Goal: Task Accomplishment & Management: Manage account settings

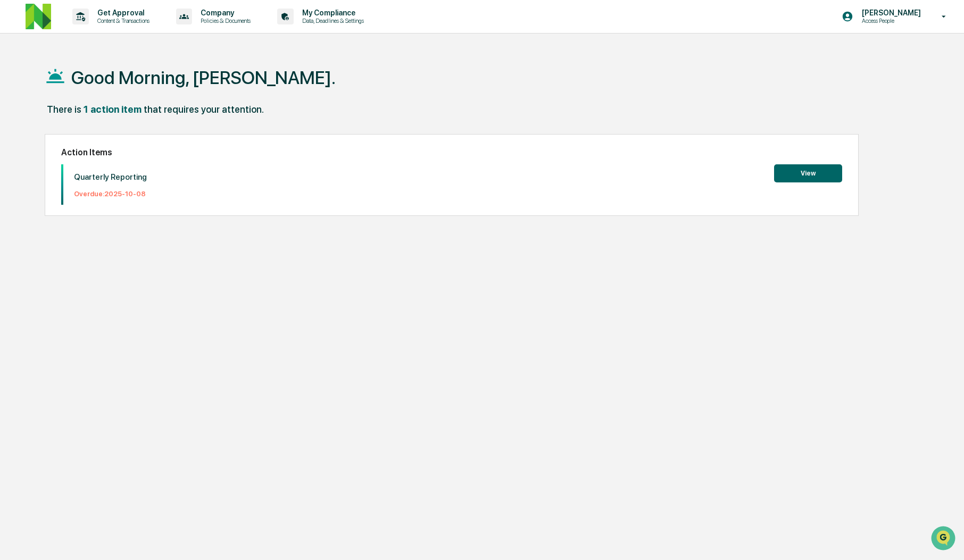
click at [807, 164] on button "View" at bounding box center [808, 173] width 68 height 18
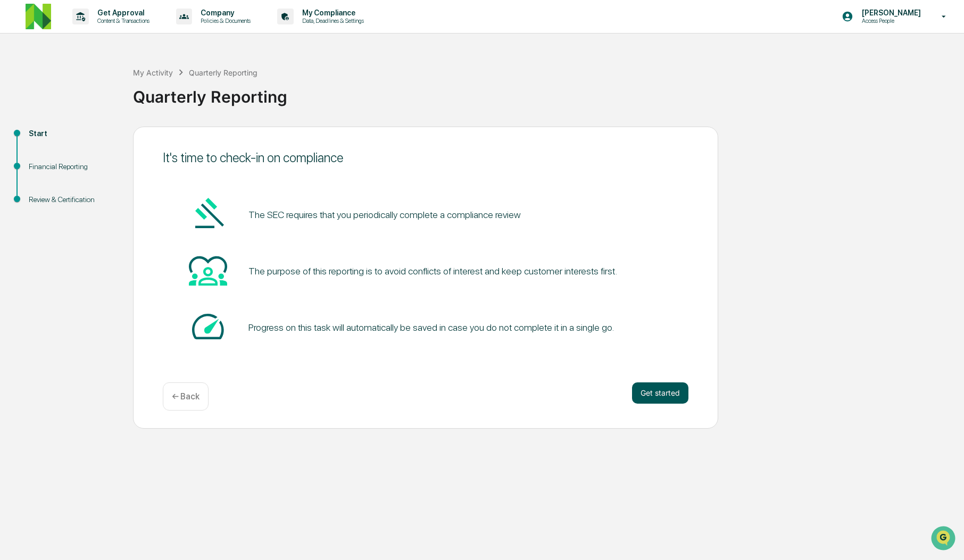
click at [661, 392] on button "Get started" at bounding box center [660, 393] width 56 height 21
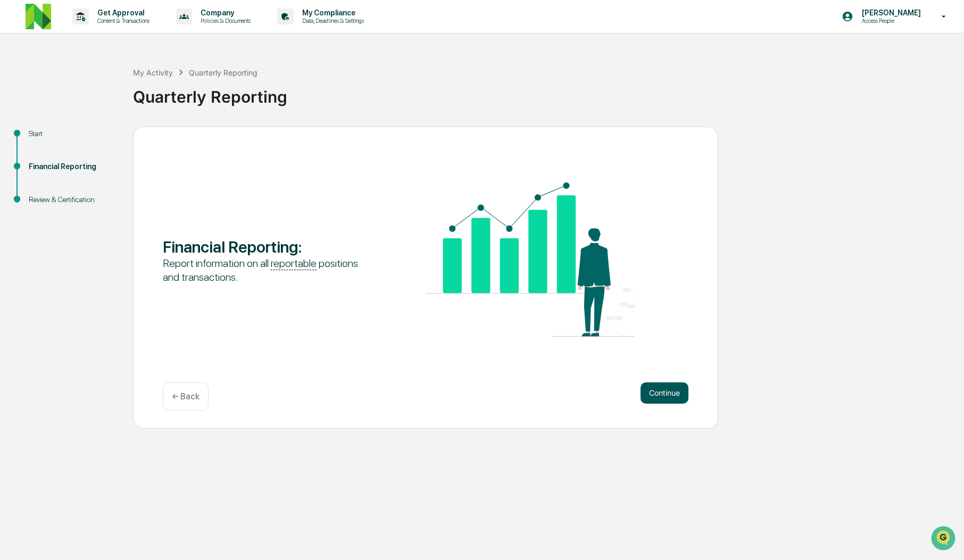
click at [662, 392] on button "Continue" at bounding box center [665, 393] width 48 height 21
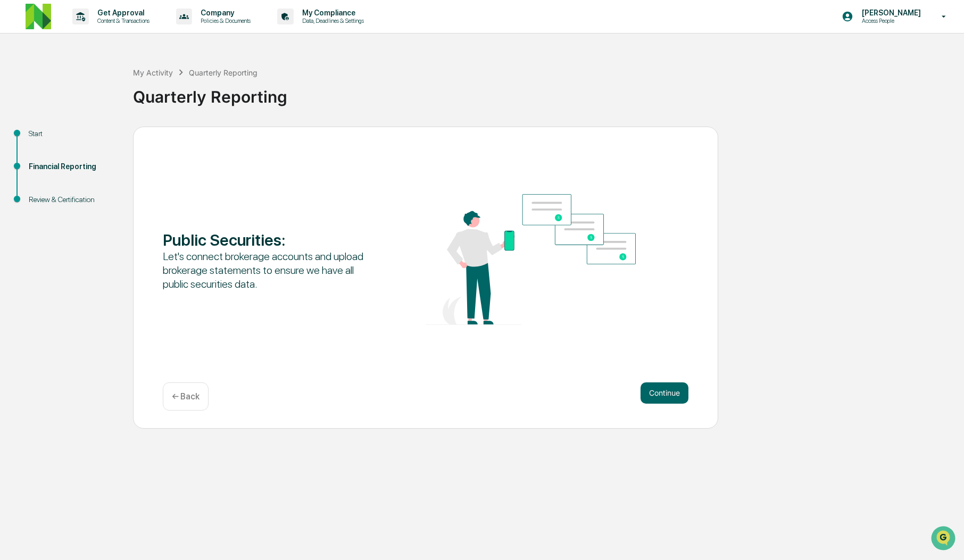
click at [662, 392] on button "Continue" at bounding box center [665, 393] width 48 height 21
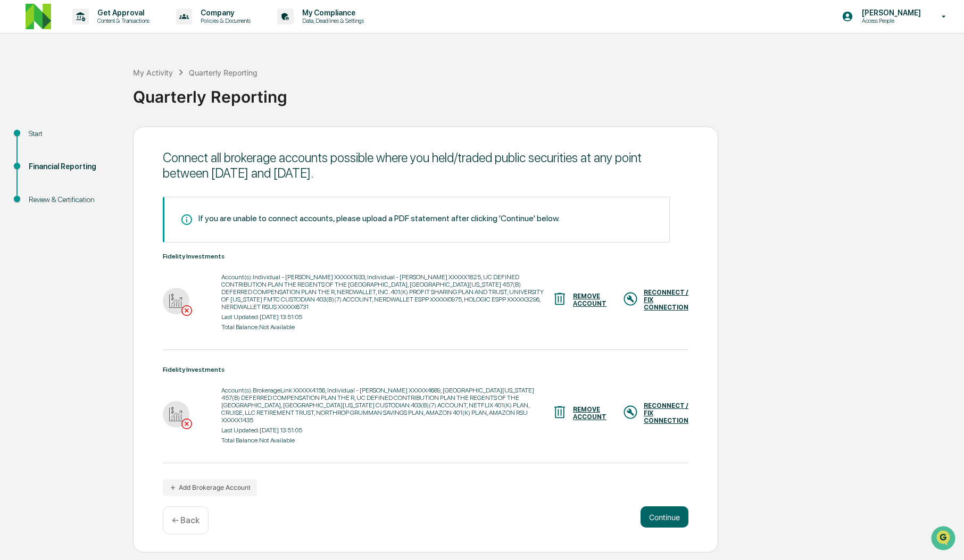
click at [664, 299] on div "RECONNECT / FIX CONNECTION" at bounding box center [666, 300] width 45 height 22
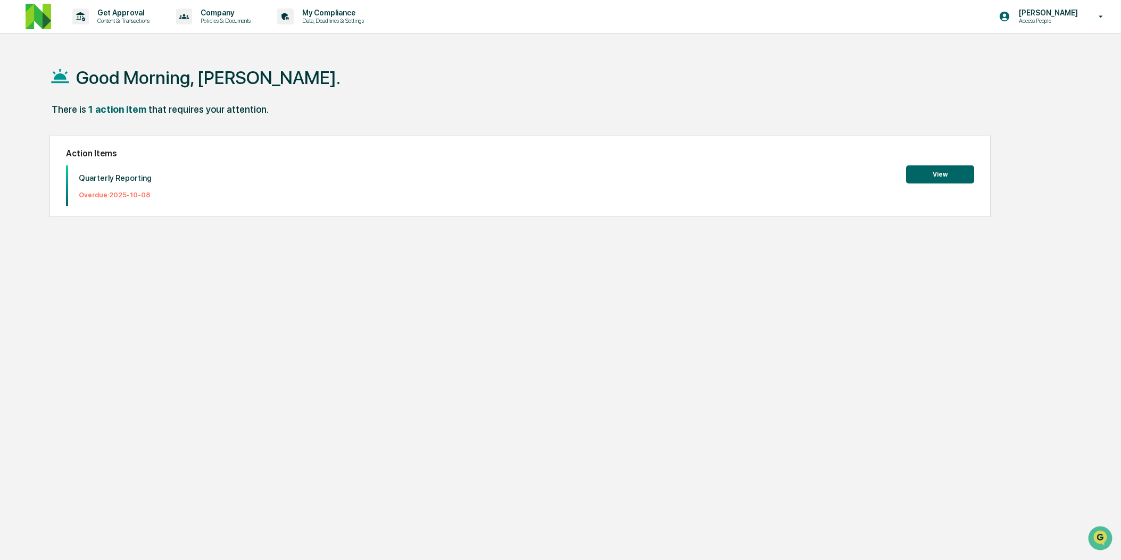
click at [624, 247] on div "Good Morning, [PERSON_NAME]. There is 1 action item that requires your attentio…" at bounding box center [560, 331] width 1121 height 560
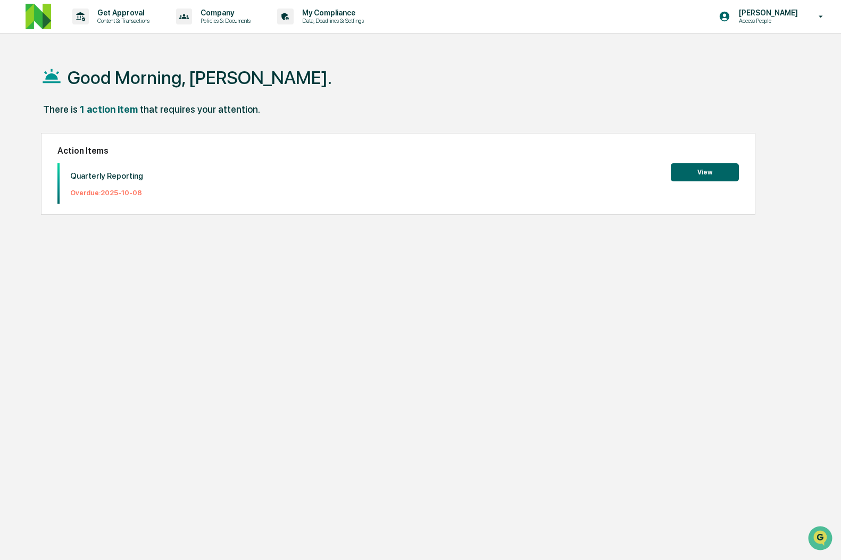
click at [624, 174] on button "View" at bounding box center [705, 172] width 68 height 18
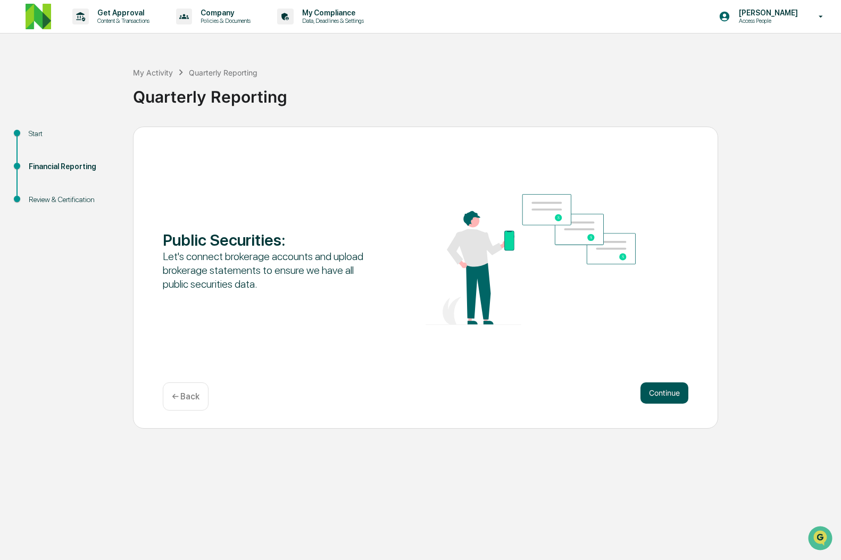
click at [624, 394] on button "Continue" at bounding box center [665, 393] width 48 height 21
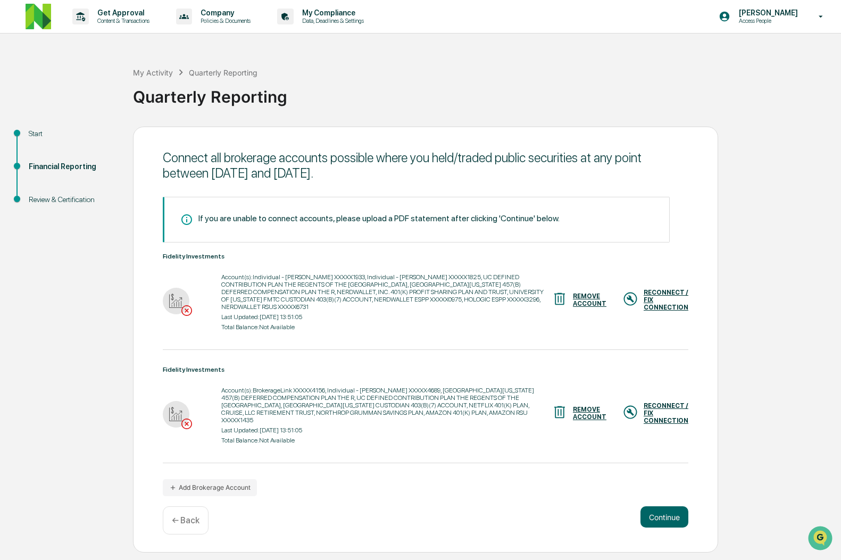
click at [624, 288] on div "Account(s): Individual - [PERSON_NAME] XXXXX1933, Individual - [PERSON_NAME] XX…" at bounding box center [426, 302] width 526 height 63
click at [624, 295] on div "RECONNECT / FIX CONNECTION" at bounding box center [666, 300] width 45 height 22
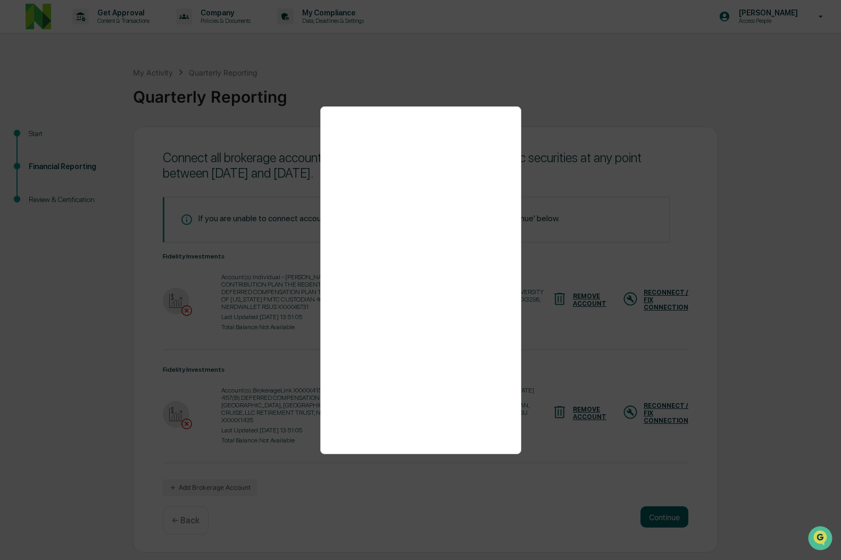
click at [571, 455] on div at bounding box center [420, 280] width 841 height 560
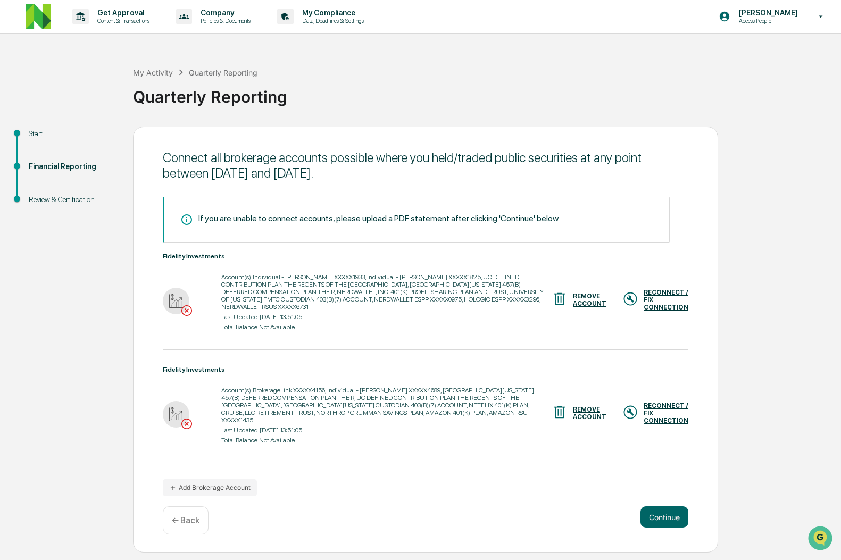
click at [583, 304] on div "REMOVE ACCOUNT" at bounding box center [590, 300] width 34 height 15
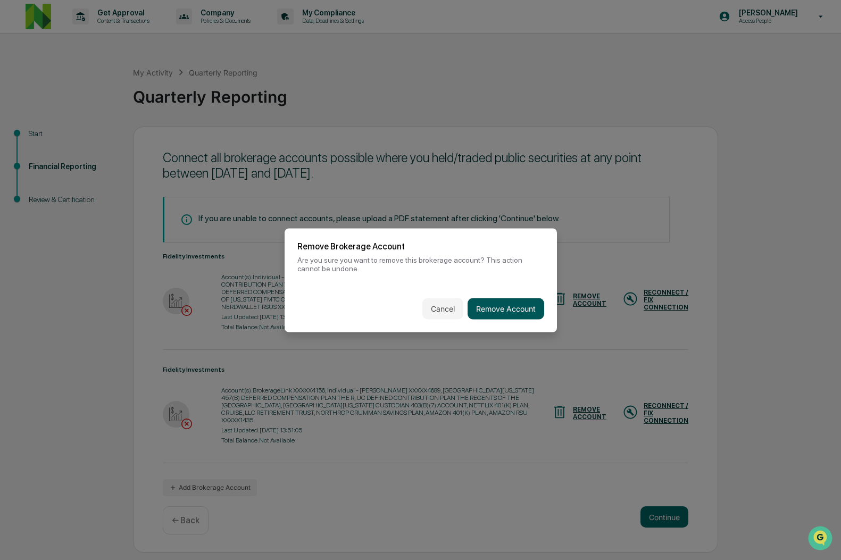
click at [503, 303] on button "Remove Account" at bounding box center [506, 308] width 77 height 21
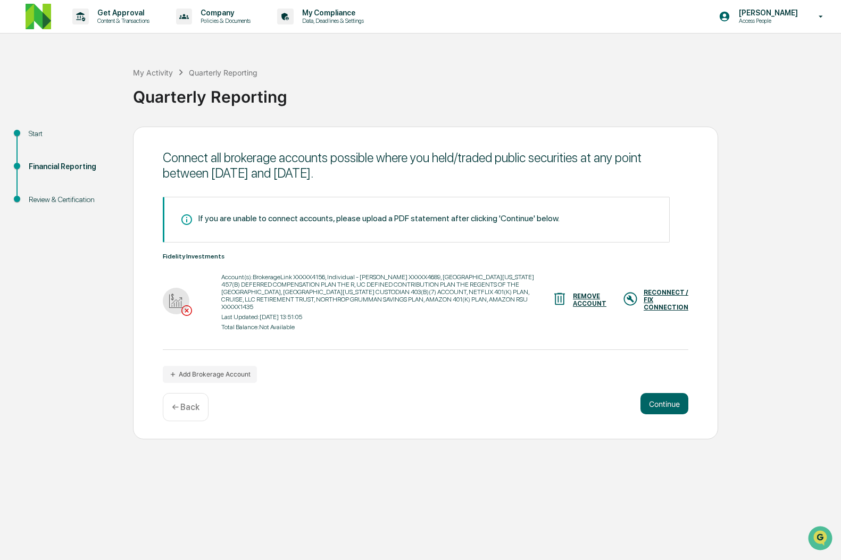
click at [586, 303] on div "REMOVE ACCOUNT" at bounding box center [590, 300] width 34 height 15
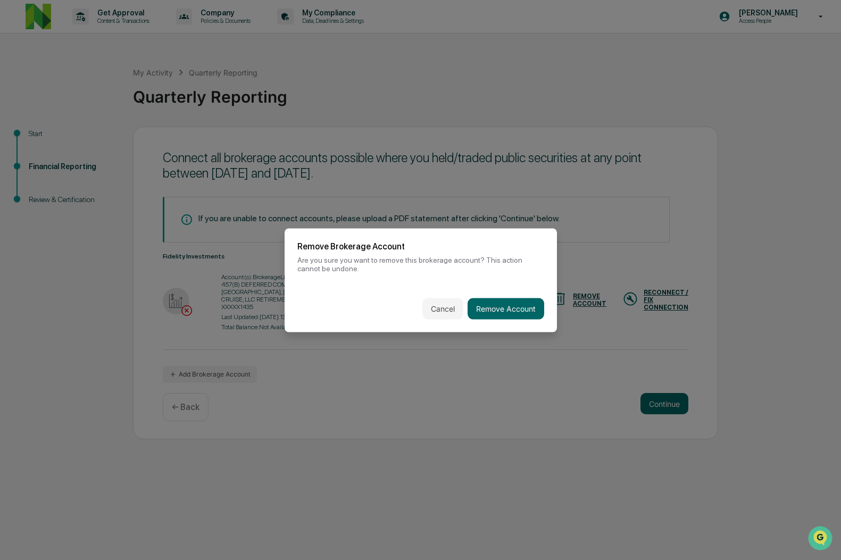
click at [544, 300] on div "Cancel Remove Account" at bounding box center [421, 308] width 273 height 47
click at [523, 303] on button "Remove Account" at bounding box center [506, 308] width 77 height 21
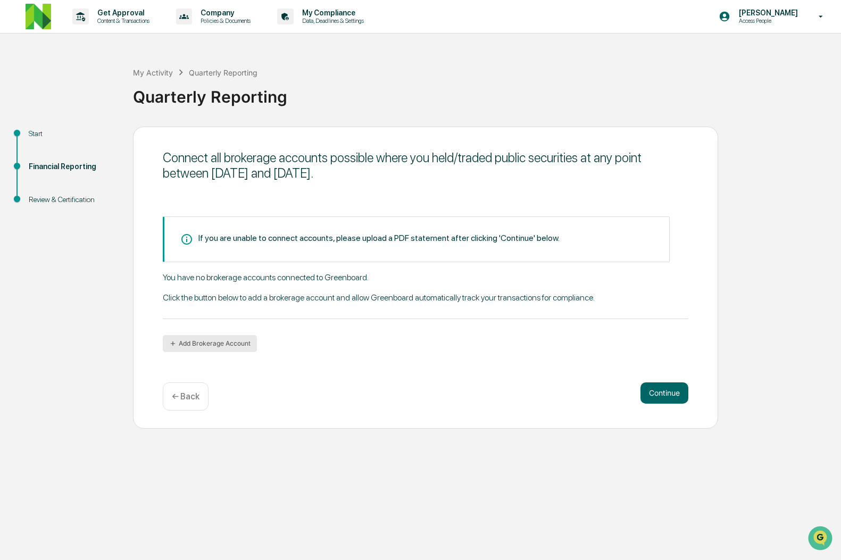
click at [219, 347] on button "Add Brokerage Account" at bounding box center [210, 343] width 94 height 17
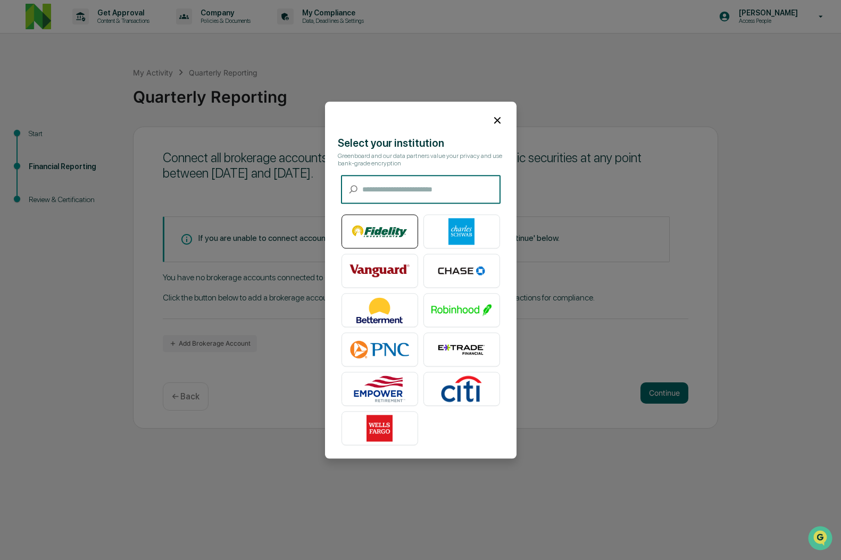
click at [380, 244] on img at bounding box center [380, 231] width 61 height 27
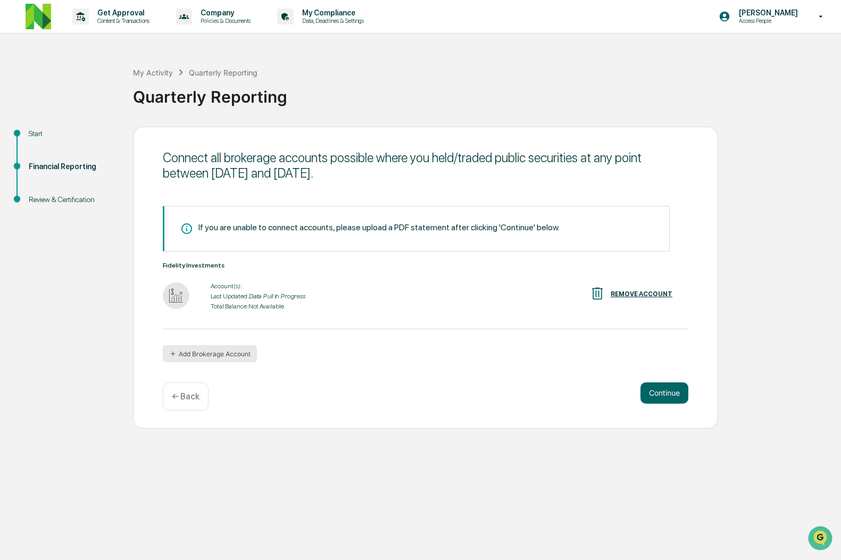
click at [205, 352] on button "Add Brokerage Account" at bounding box center [210, 353] width 94 height 17
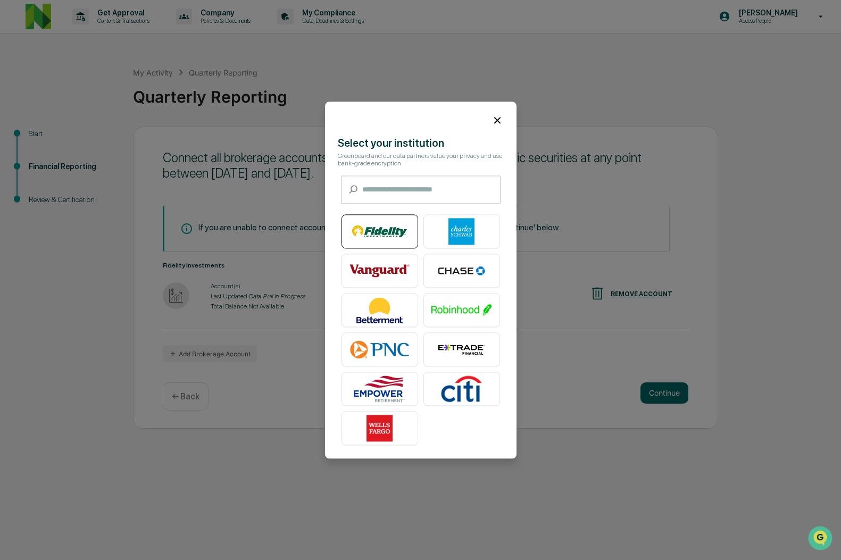
click at [387, 232] on img at bounding box center [380, 231] width 61 height 27
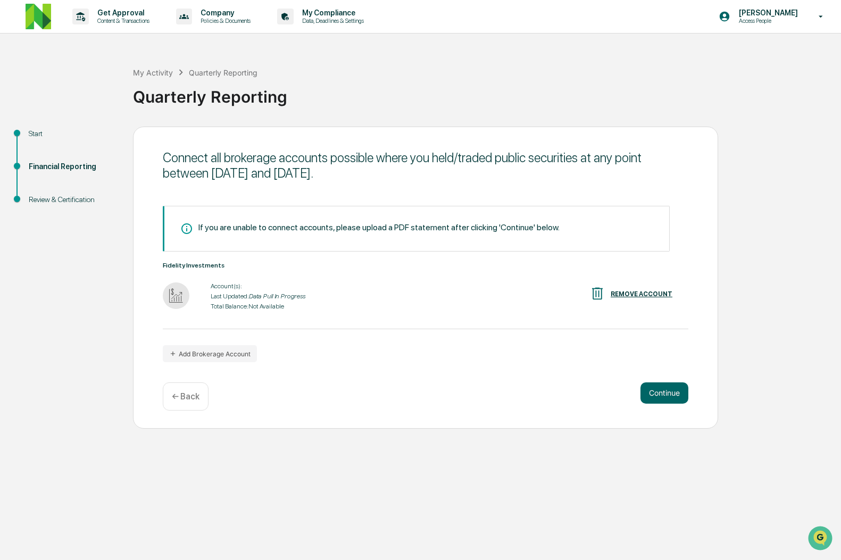
click at [379, 354] on div "If you are unable to connect accounts, please upload a PDF statement after clic…" at bounding box center [426, 284] width 526 height 156
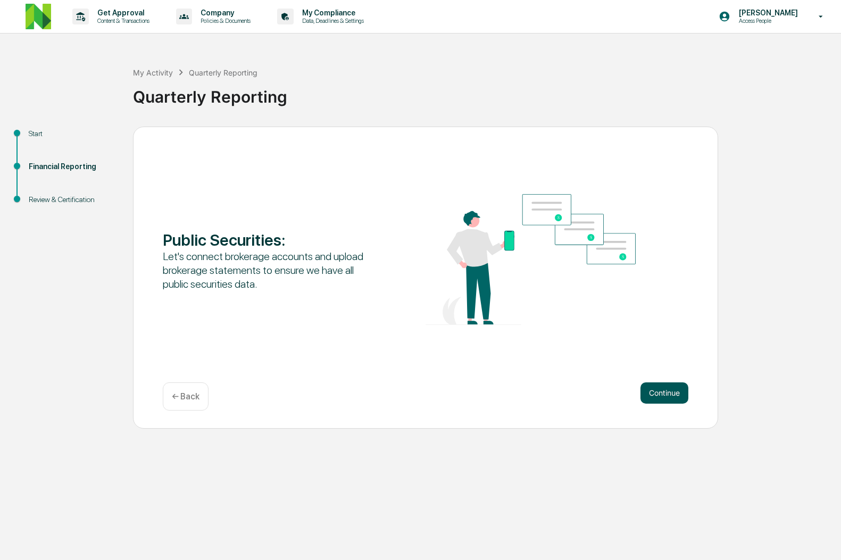
click at [651, 388] on button "Continue" at bounding box center [665, 393] width 48 height 21
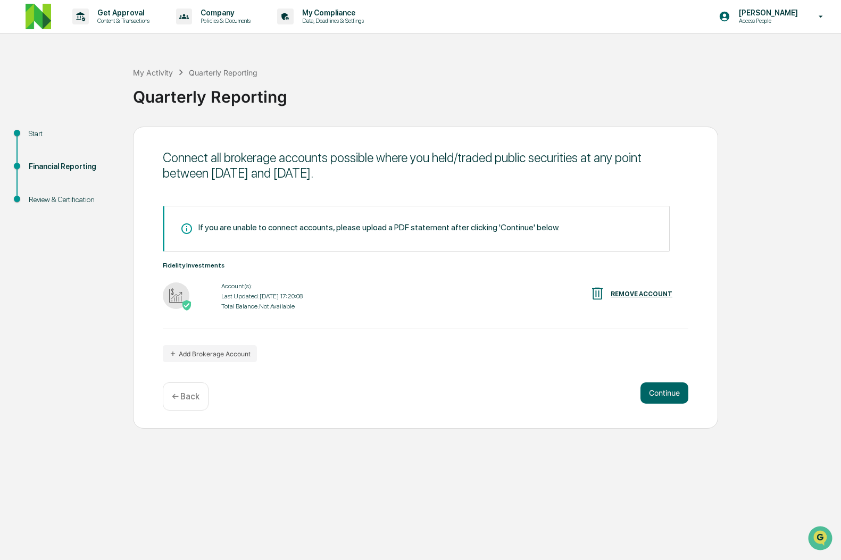
click at [201, 298] on div at bounding box center [192, 297] width 59 height 28
click at [181, 305] on img at bounding box center [186, 305] width 11 height 11
click at [229, 284] on div "Account(s):" at bounding box center [261, 286] width 81 height 7
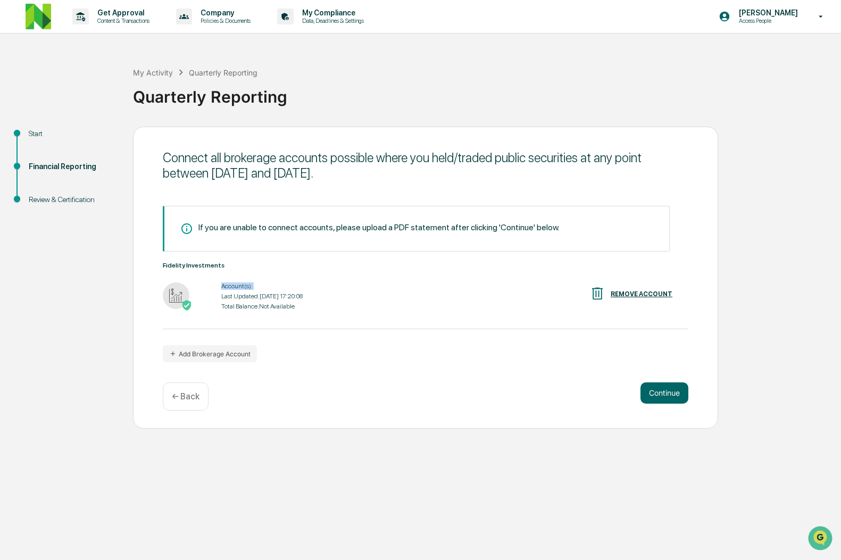
click at [244, 286] on div "Account(s):" at bounding box center [261, 286] width 81 height 7
click at [259, 304] on div "Total Balance: Not Available" at bounding box center [261, 306] width 81 height 7
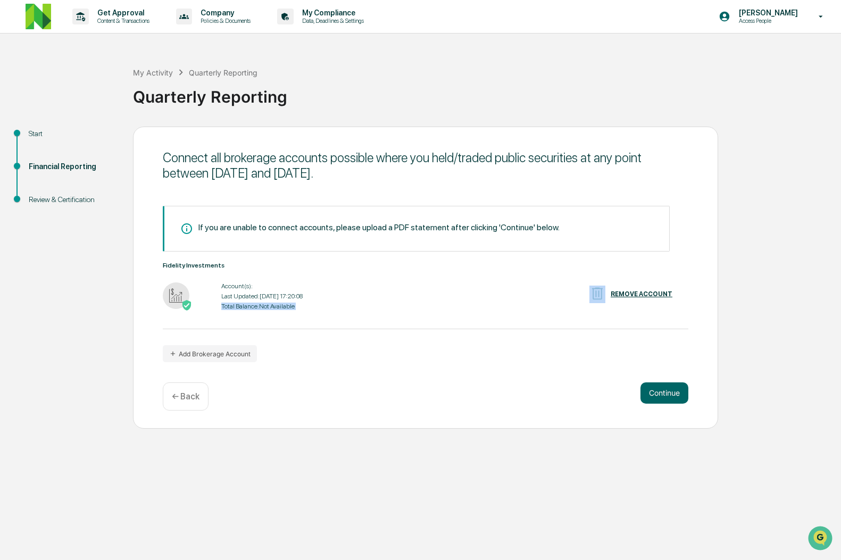
click at [259, 304] on div "Total Balance: Not Available" at bounding box center [261, 306] width 81 height 7
click at [42, 3] on link at bounding box center [45, 16] width 38 height 33
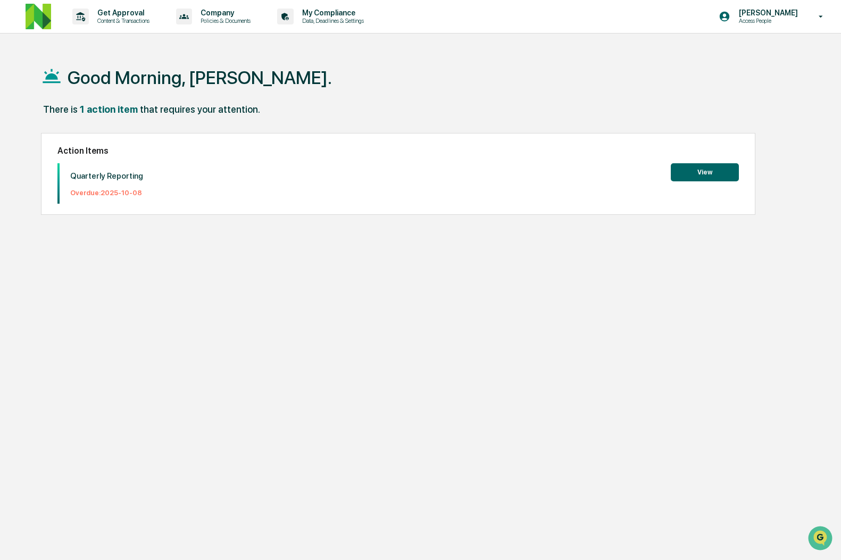
click at [699, 176] on button "View" at bounding box center [705, 172] width 68 height 18
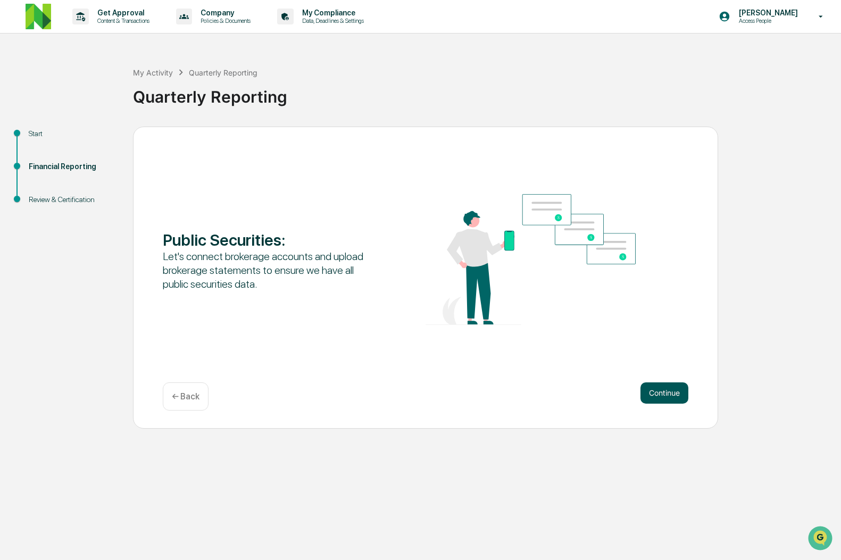
click at [675, 391] on button "Continue" at bounding box center [665, 393] width 48 height 21
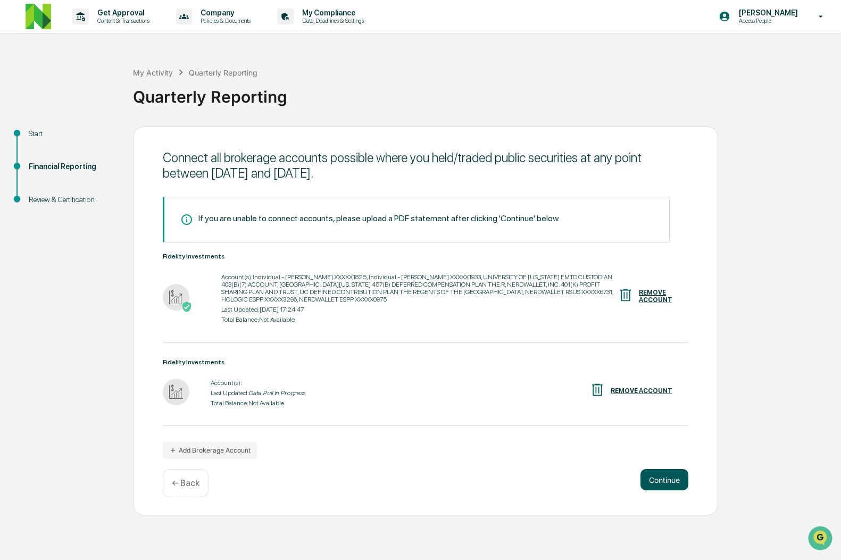
click at [654, 391] on div "REMOVE ACCOUNT" at bounding box center [642, 390] width 62 height 7
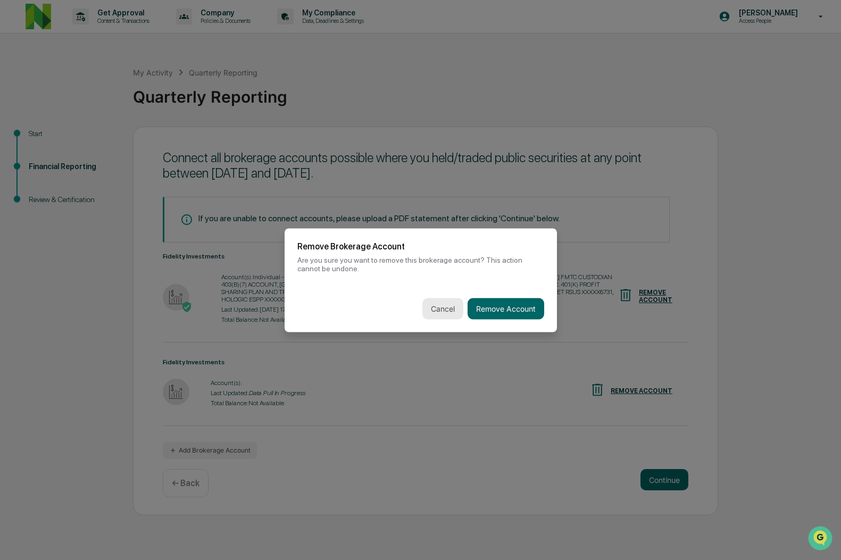
click at [436, 309] on button "Cancel" at bounding box center [443, 308] width 41 height 21
